Goal: Task Accomplishment & Management: Complete application form

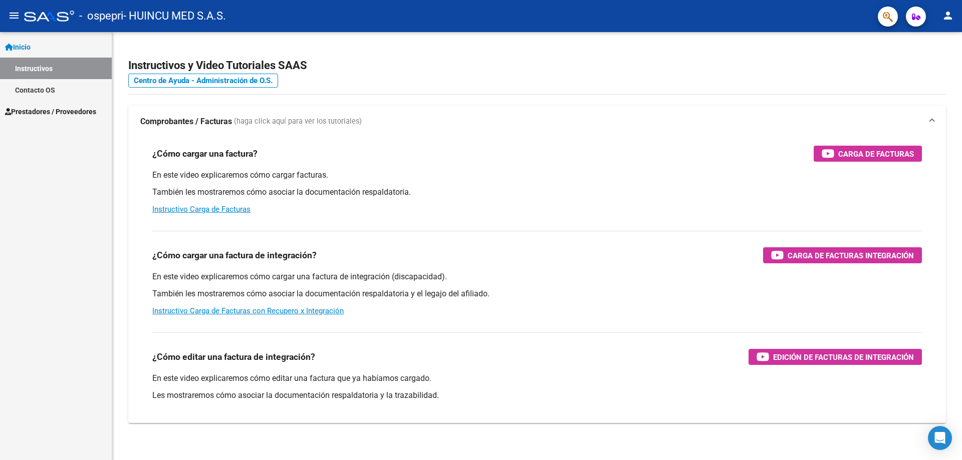
click at [61, 112] on span "Prestadores / Proveedores" at bounding box center [50, 111] width 91 height 11
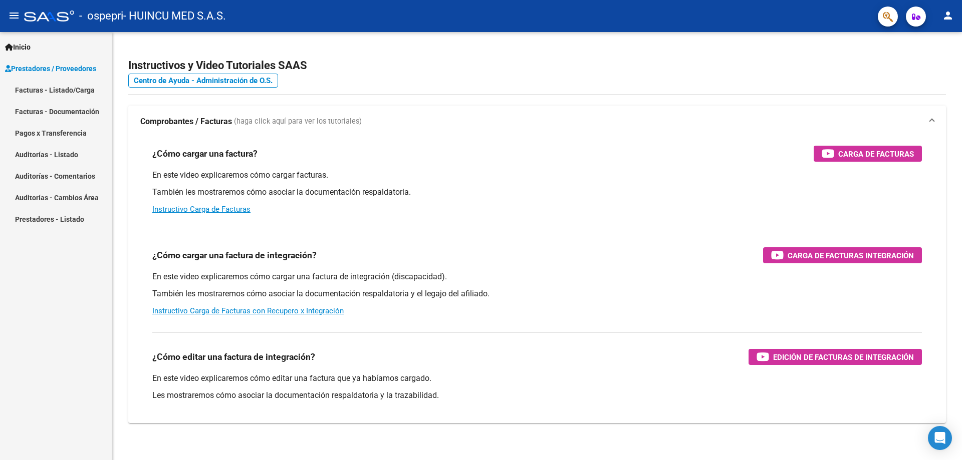
click at [75, 92] on link "Facturas - Listado/Carga" at bounding box center [56, 90] width 112 height 22
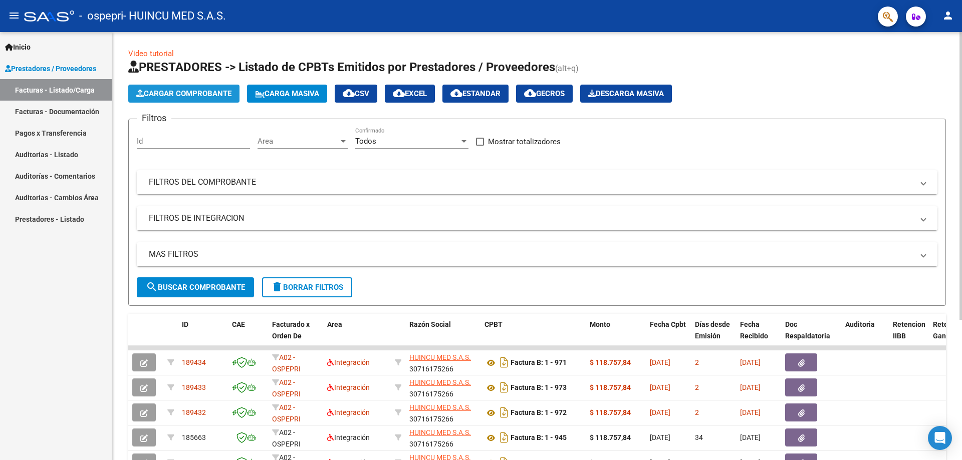
click at [184, 94] on span "Cargar Comprobante" at bounding box center [183, 93] width 95 height 9
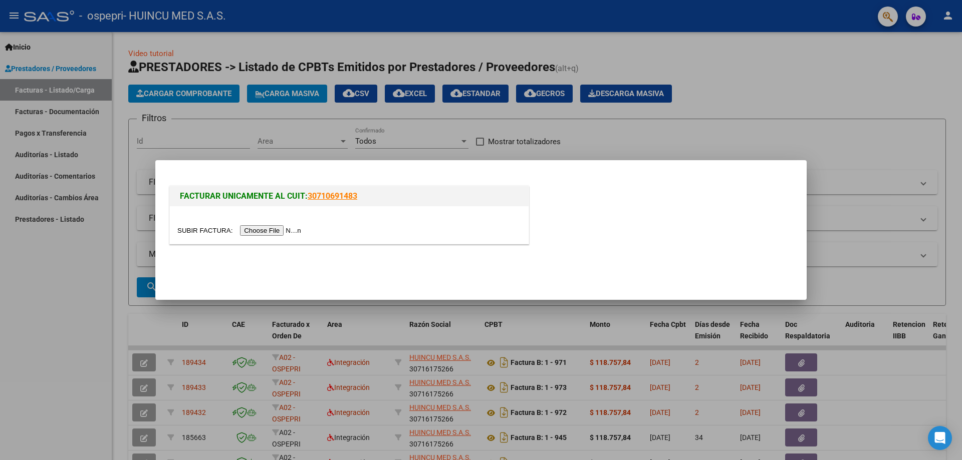
click at [271, 235] on input "file" at bounding box center [240, 230] width 127 height 11
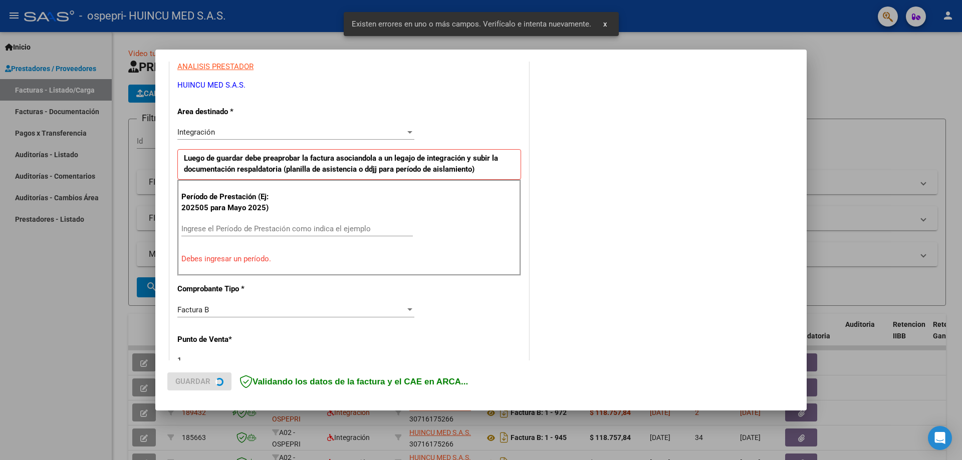
scroll to position [199, 0]
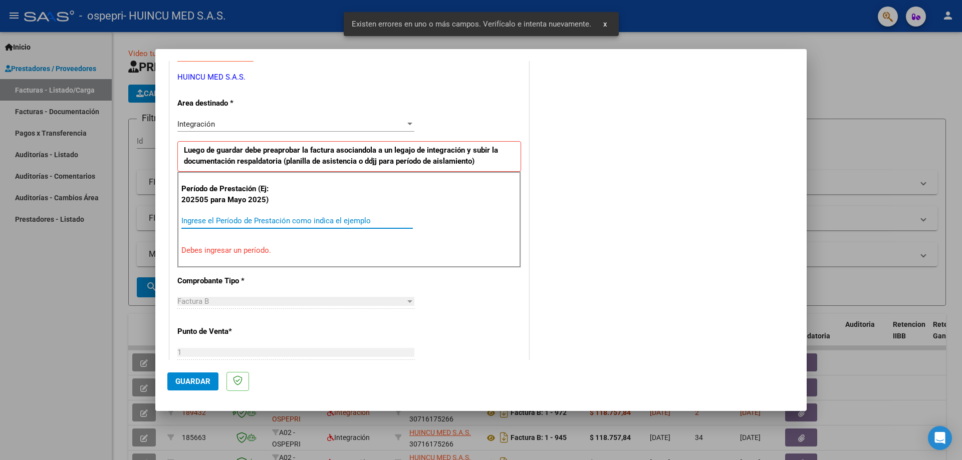
click at [255, 223] on input "Ingrese el Período de Prestación como indica el ejemplo" at bounding box center [296, 220] width 231 height 9
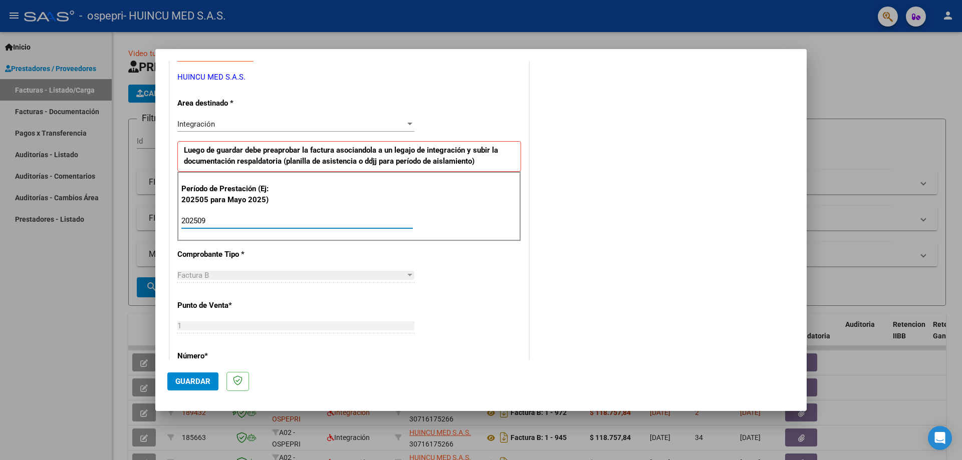
type input "202509"
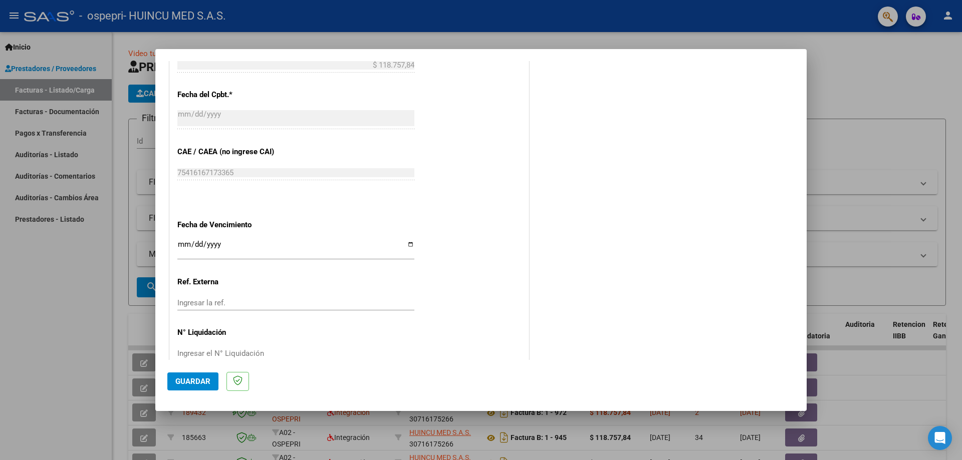
scroll to position [582, 0]
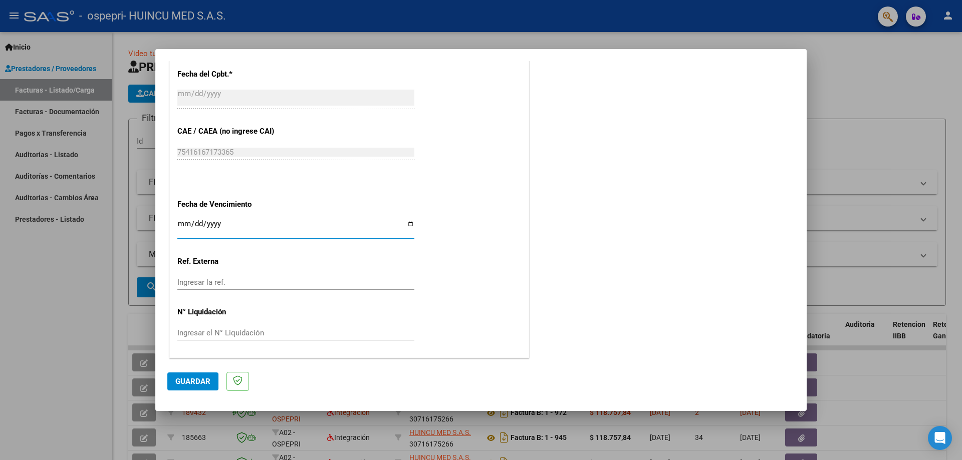
click at [180, 227] on input "Ingresar la fecha" at bounding box center [295, 228] width 237 height 16
type input "[DATE]"
click at [193, 388] on button "Guardar" at bounding box center [192, 382] width 51 height 18
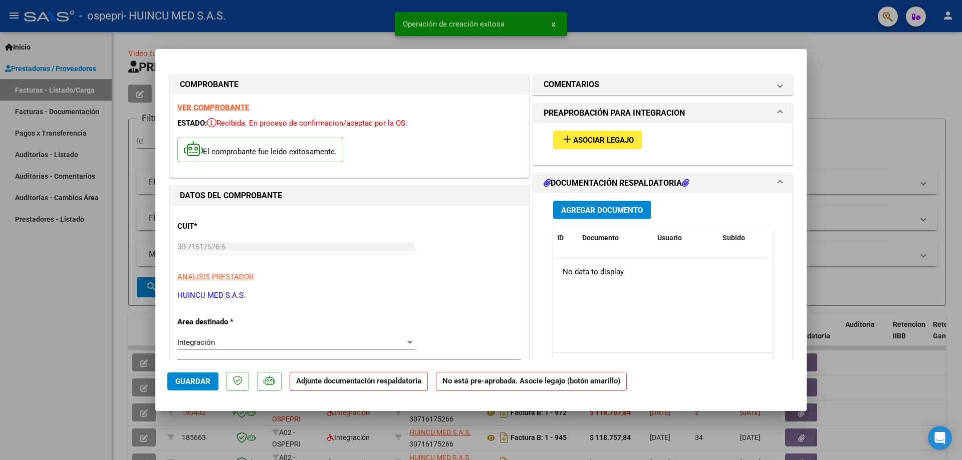
click at [610, 205] on button "Agregar Documento" at bounding box center [602, 210] width 98 height 19
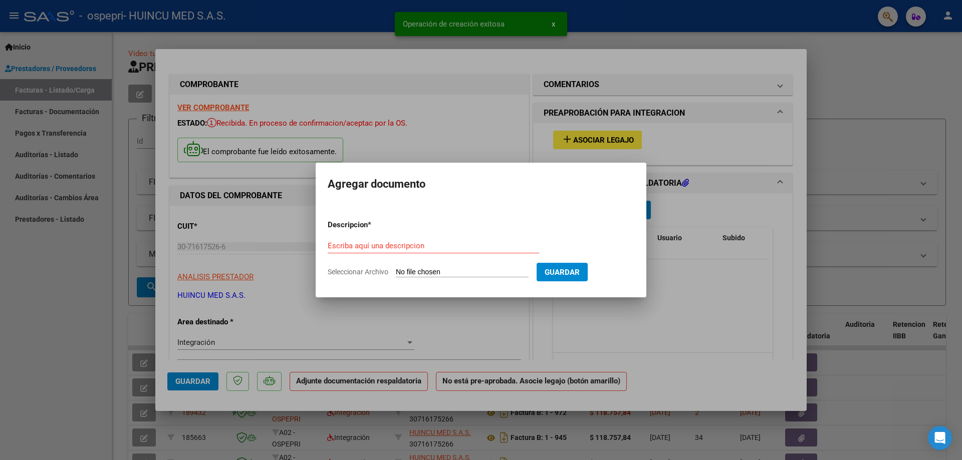
drag, startPoint x: 687, startPoint y: 129, endPoint x: 651, endPoint y: 137, distance: 36.4
click at [686, 131] on div at bounding box center [481, 230] width 962 height 460
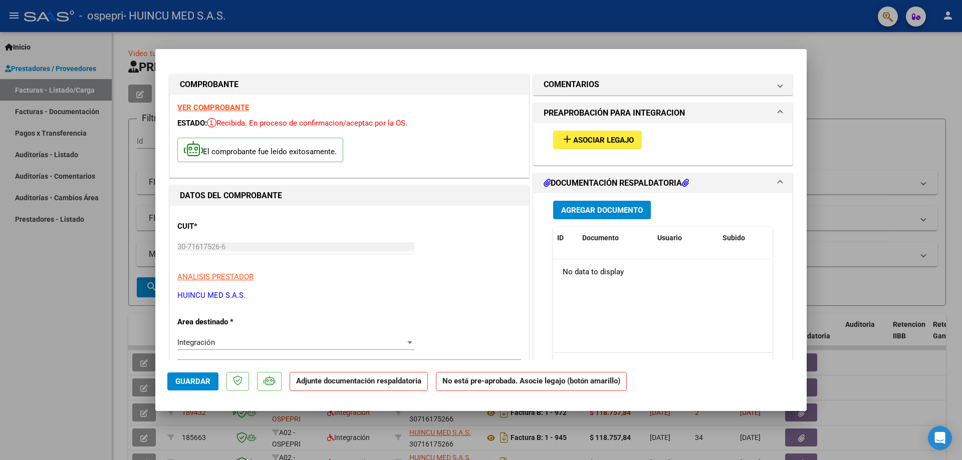
click at [615, 140] on span "Asociar Legajo" at bounding box center [603, 140] width 61 height 9
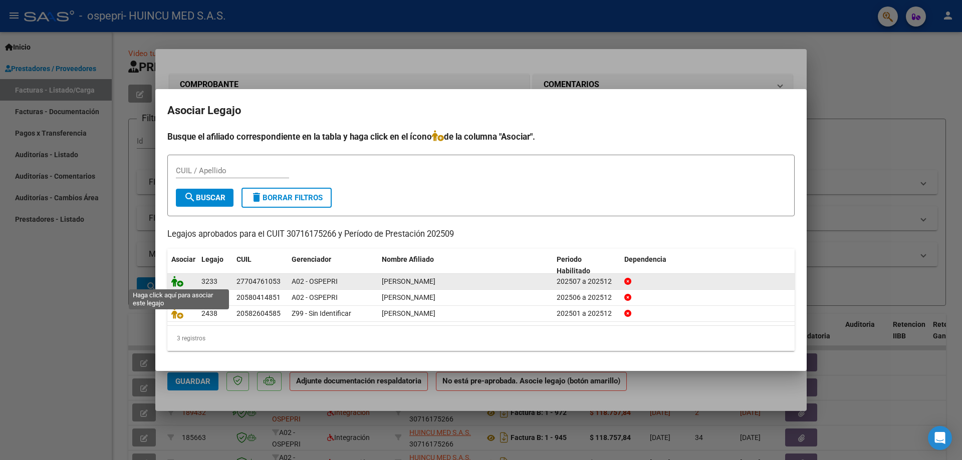
click at [178, 282] on icon at bounding box center [177, 281] width 12 height 11
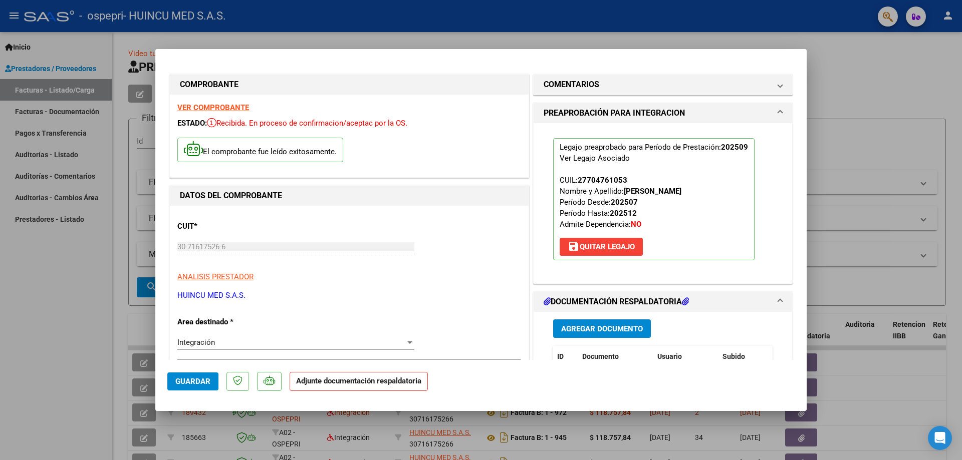
click at [604, 332] on span "Agregar Documento" at bounding box center [602, 329] width 82 height 9
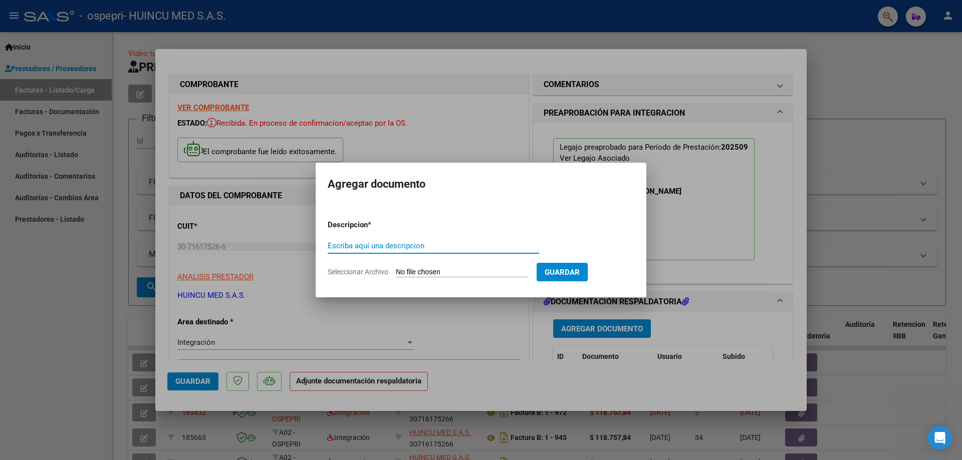
click at [448, 250] on input "Escriba aquí una descripcion" at bounding box center [433, 245] width 211 height 9
type input "planilla de asistencia"
click at [450, 267] on form "Descripcion * planilla de asistencia Escriba aquí una descripcion Seleccionar A…" at bounding box center [481, 248] width 306 height 73
click at [451, 275] on input "Seleccionar Archivo" at bounding box center [462, 273] width 133 height 10
click at [415, 271] on input "Seleccionar Archivo" at bounding box center [462, 273] width 133 height 10
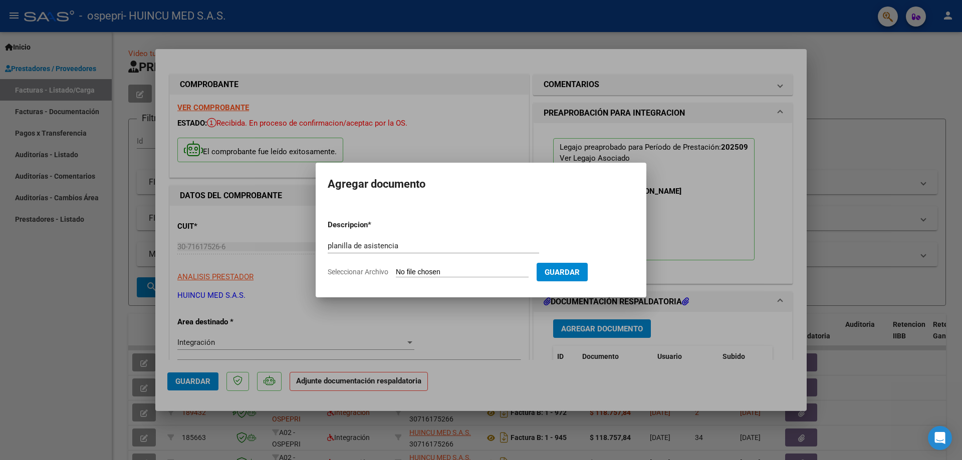
type input "C:\fakepath\asistencia [DATE] Moraighi.pdf"
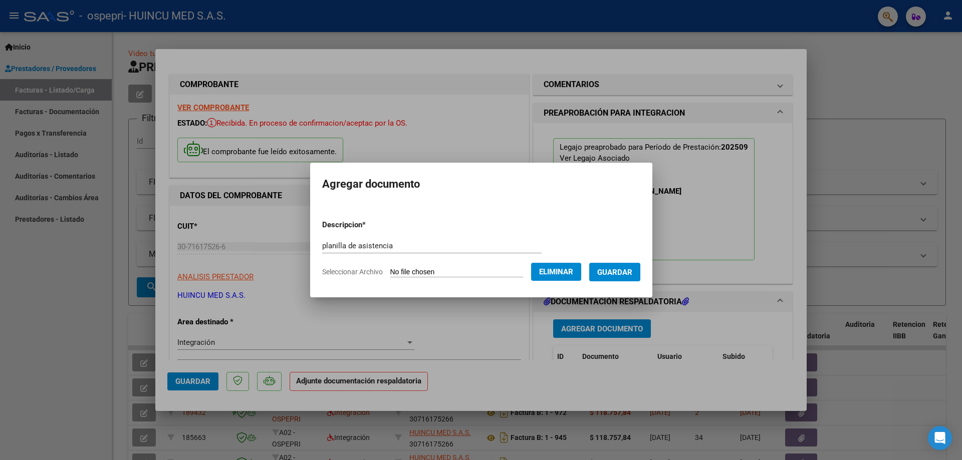
click at [628, 268] on span "Guardar" at bounding box center [614, 272] width 35 height 9
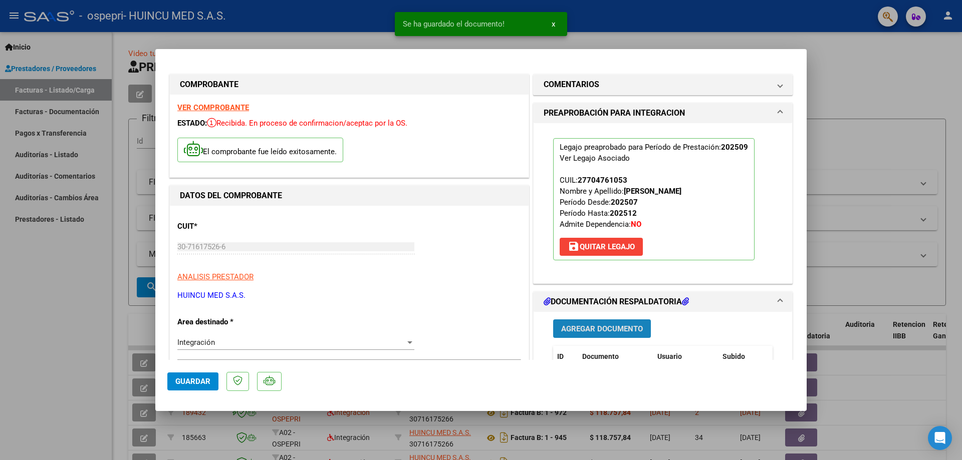
click at [605, 328] on span "Agregar Documento" at bounding box center [602, 329] width 82 height 9
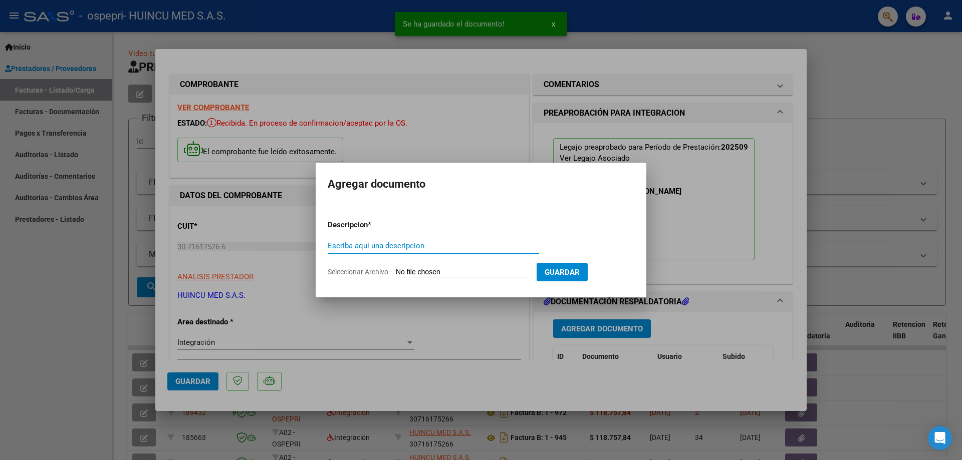
click at [377, 244] on input "Escriba aquí una descripcion" at bounding box center [433, 245] width 211 height 9
type input "autorización mes septiembre"
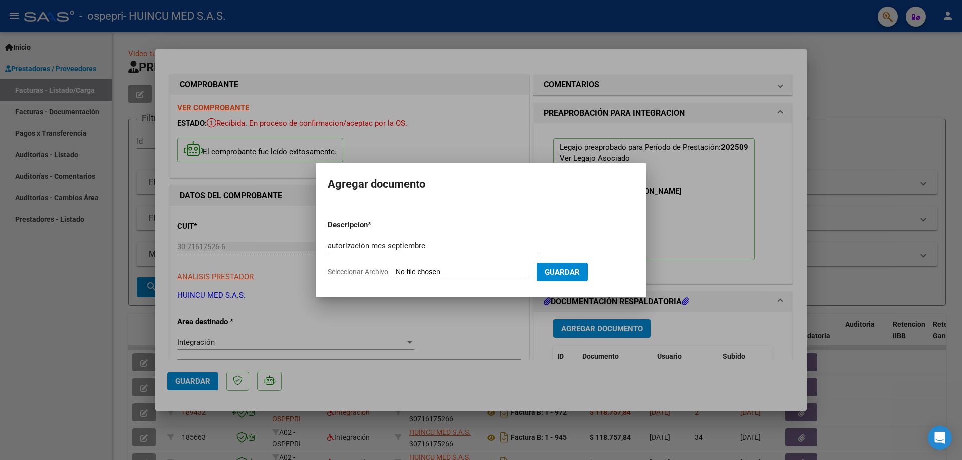
click at [460, 265] on form "Descripcion * autorización mes septiembre Escriba aquí una descripcion Seleccio…" at bounding box center [481, 248] width 306 height 73
click at [459, 272] on input "Seleccionar Archivo" at bounding box center [462, 273] width 133 height 10
click at [431, 272] on input "Seleccionar Archivo" at bounding box center [462, 273] width 133 height 10
type input "C:\fakepath\aut [DATE] Moraighi.pdf"
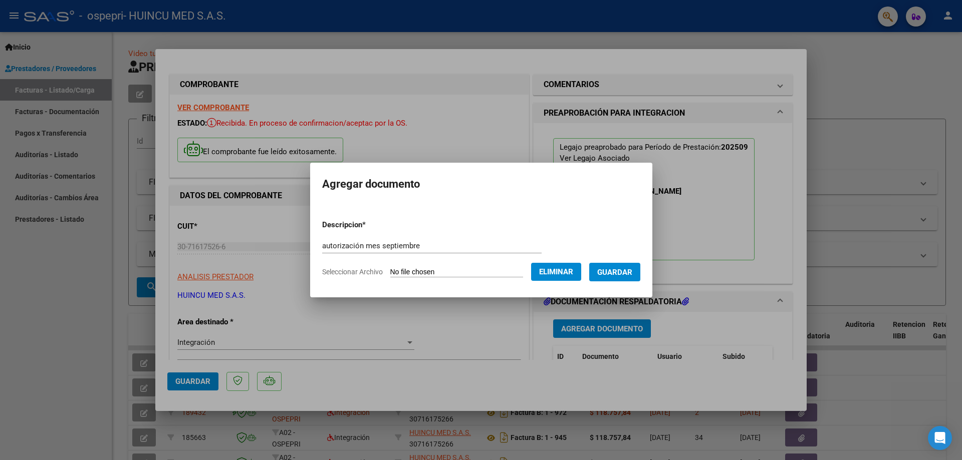
click at [626, 275] on span "Guardar" at bounding box center [614, 272] width 35 height 9
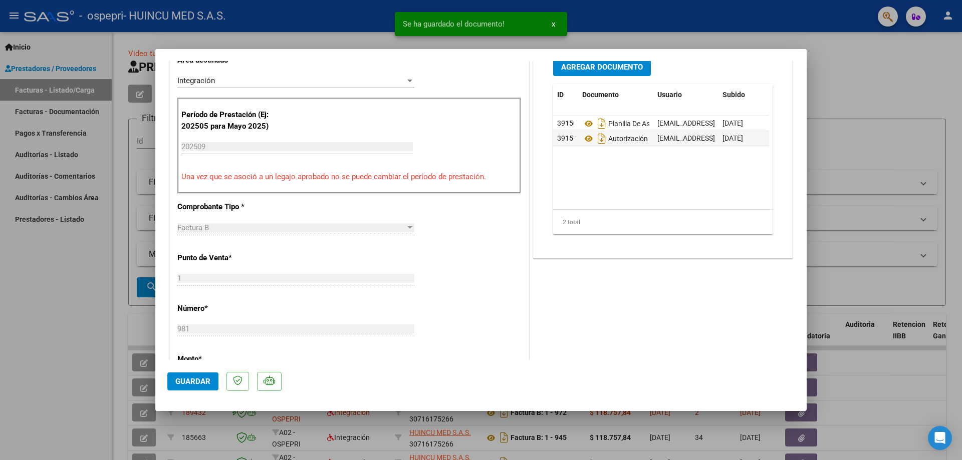
scroll to position [263, 0]
click at [207, 388] on button "Guardar" at bounding box center [192, 382] width 51 height 18
drag, startPoint x: 832, startPoint y: 60, endPoint x: 826, endPoint y: 61, distance: 6.2
click at [832, 61] on div at bounding box center [481, 230] width 962 height 460
type input "$ 0,00"
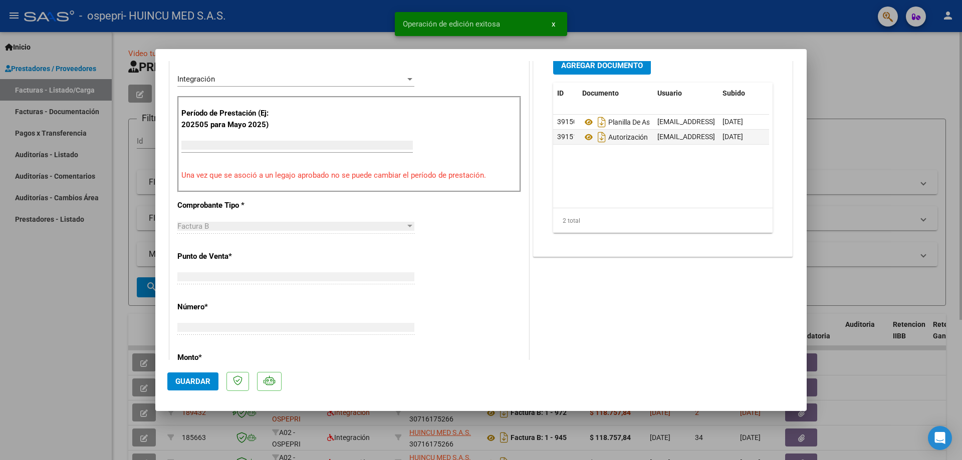
scroll to position [0, 0]
